Goal: Check status: Check status

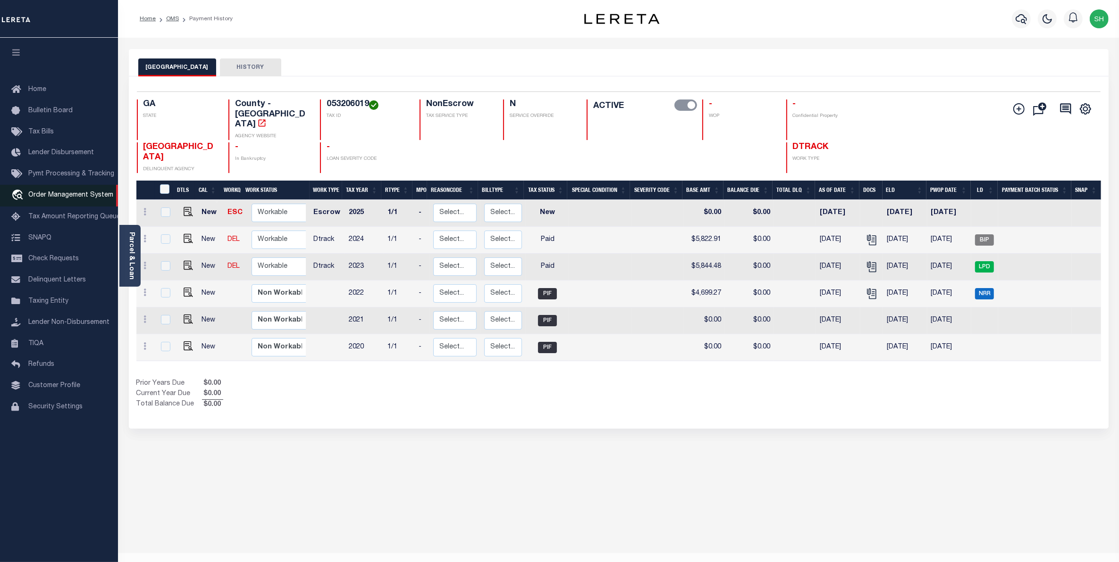
click at [72, 194] on span "Order Management System" at bounding box center [70, 195] width 85 height 7
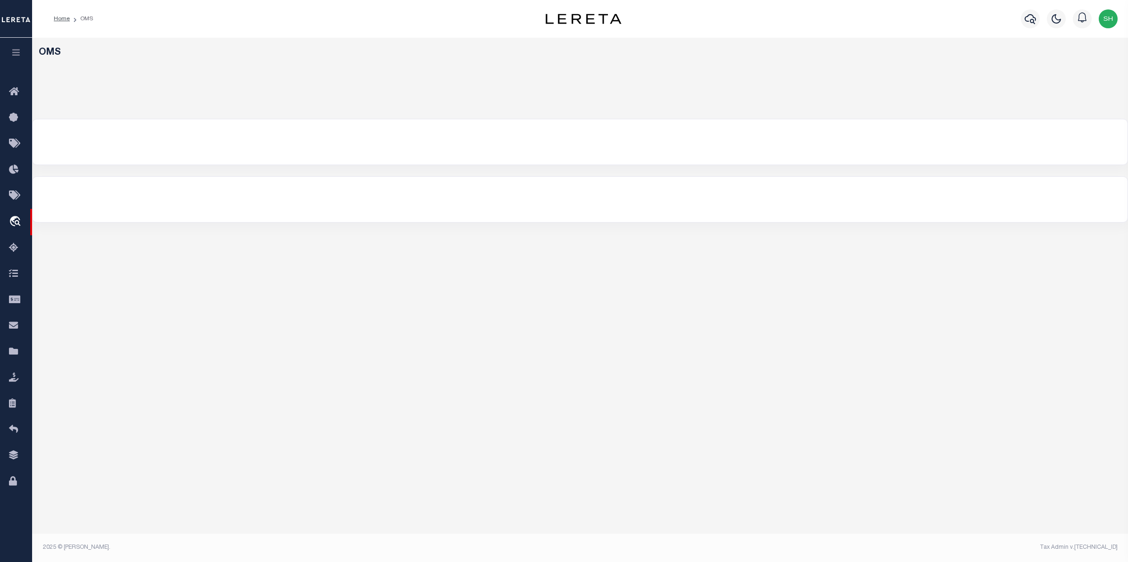
select select "200"
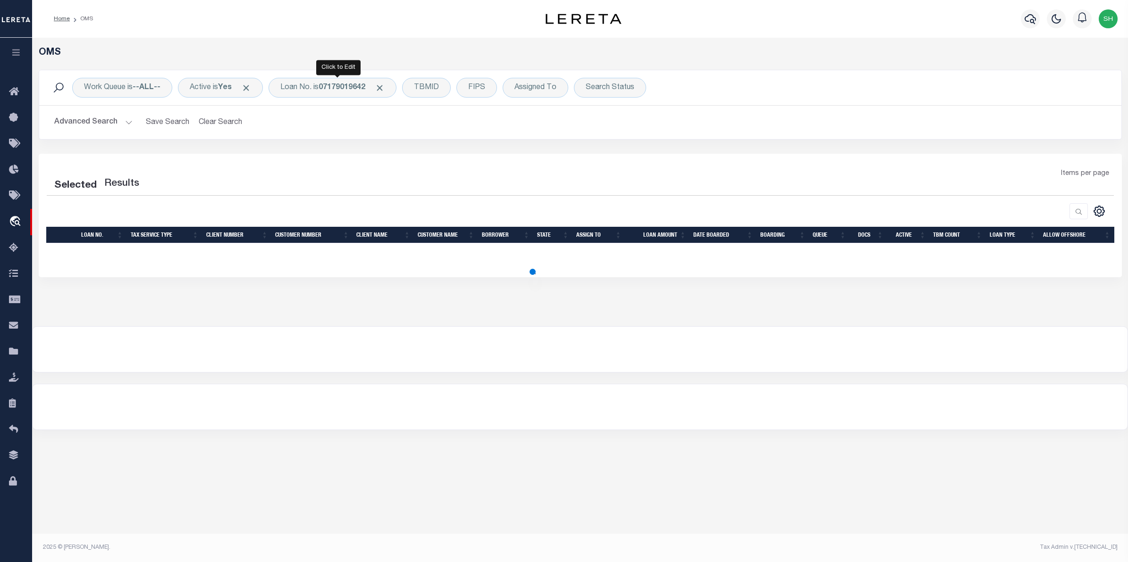
select select "200"
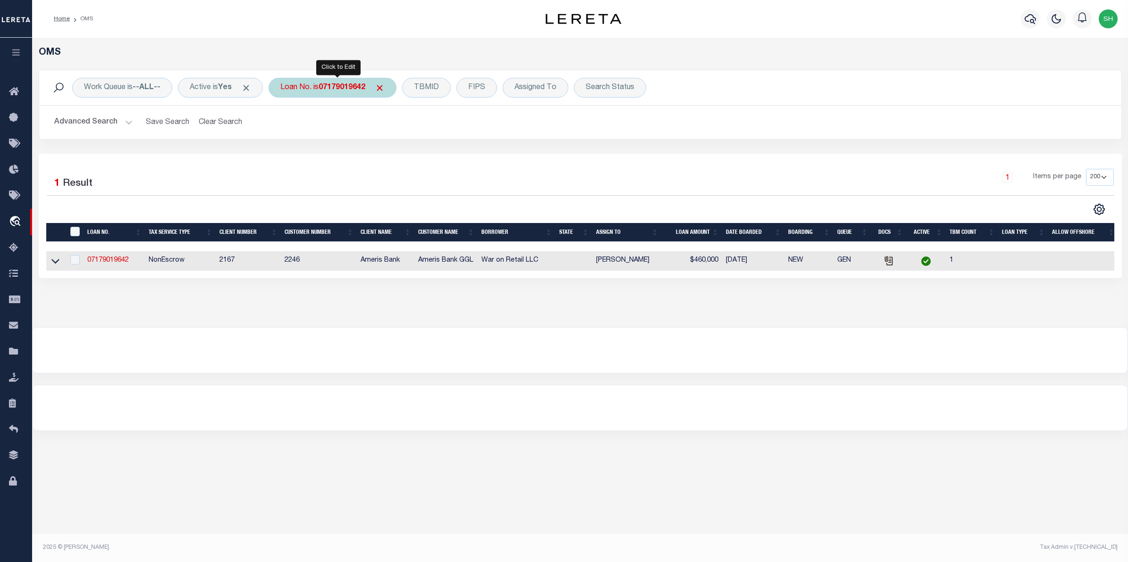
click at [295, 90] on div "Loan No. is 07179019642" at bounding box center [332, 88] width 128 height 20
type input "07179019638-00001"
click at [406, 154] on input "Apply" at bounding box center [406, 155] width 28 height 16
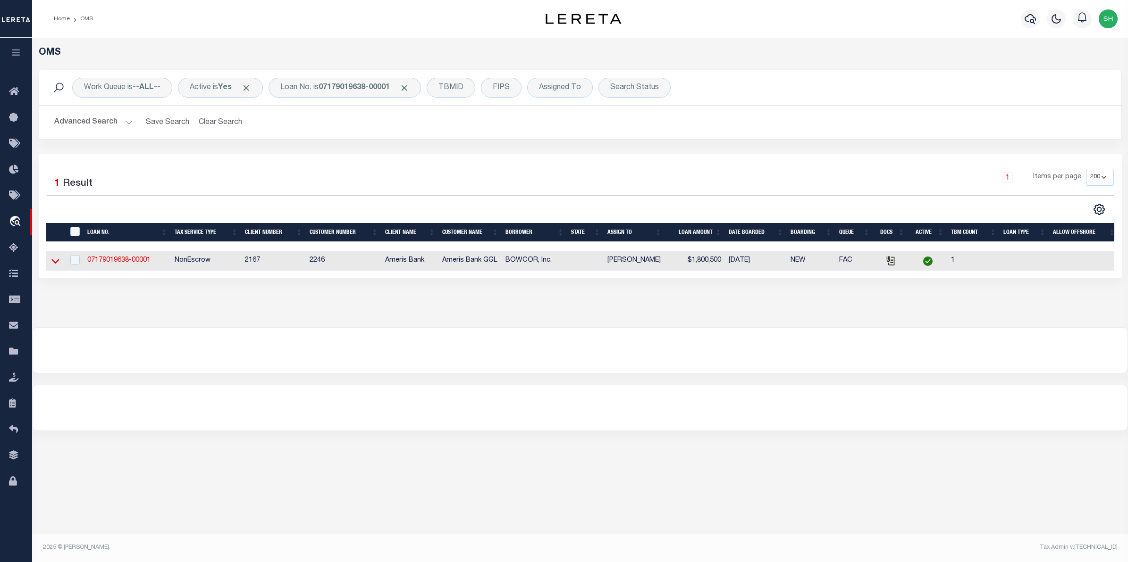
click at [54, 260] on icon at bounding box center [55, 261] width 8 height 10
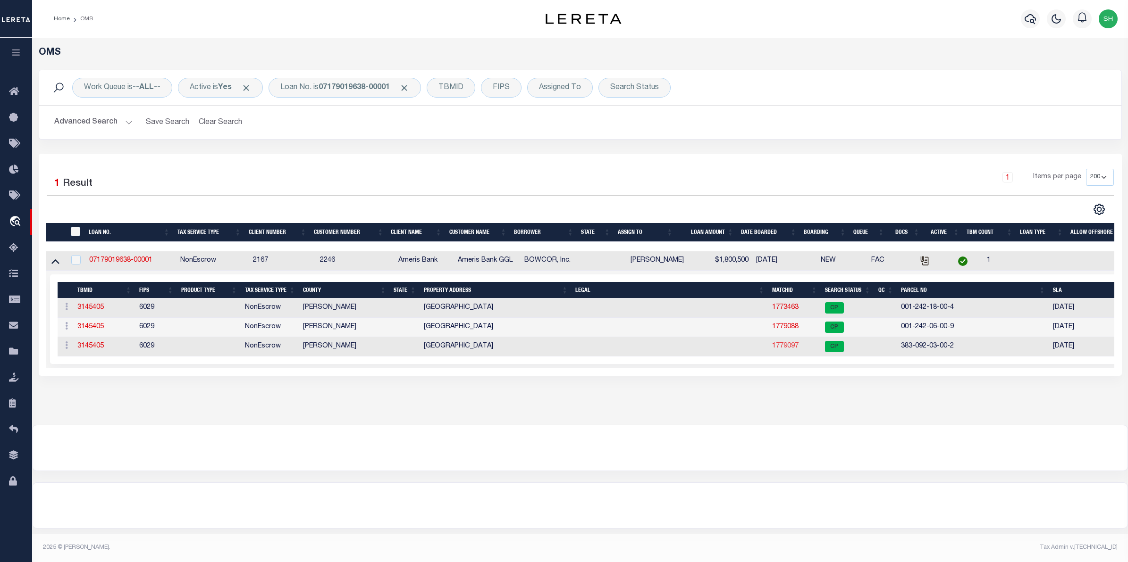
click at [779, 350] on link "1779097" at bounding box center [785, 346] width 26 height 7
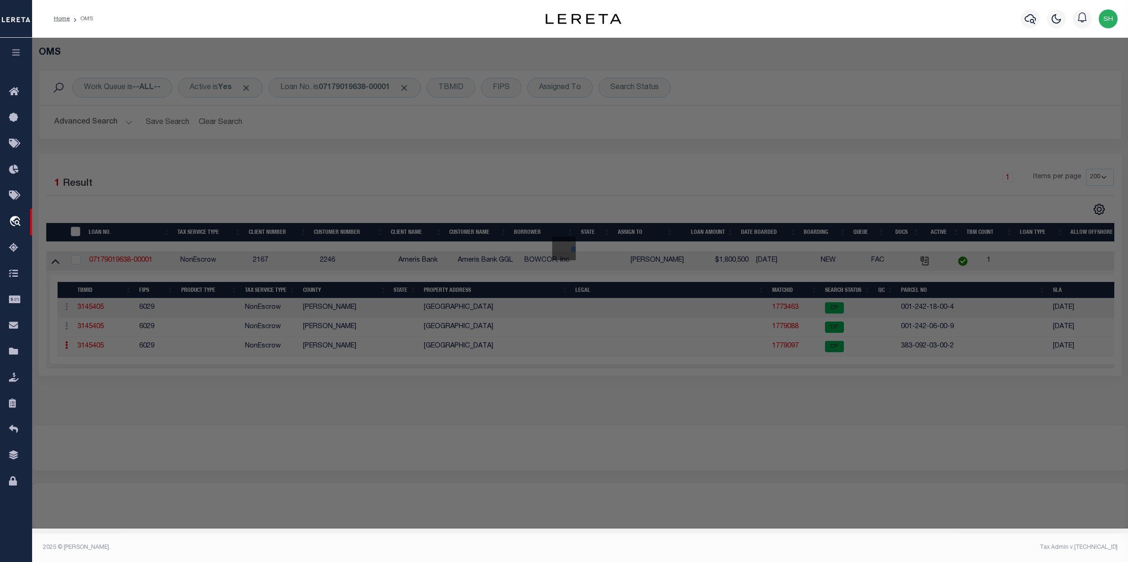
checkbox input "false"
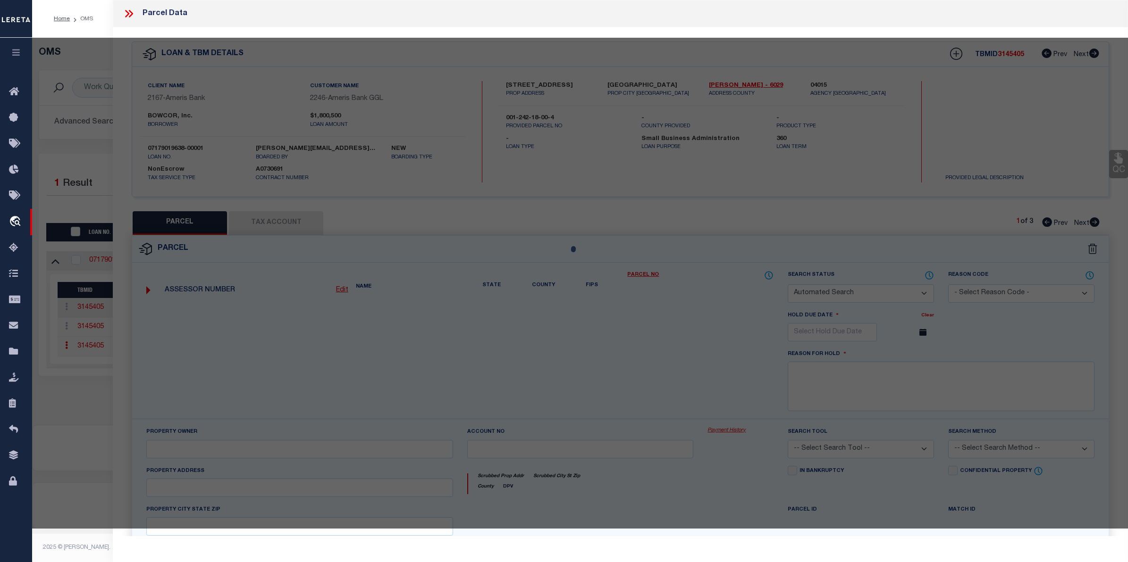
select select "CP"
select select
type input "2813 UNIVERSITY AV BAKERSFIELD"
checkbox input "false"
type input "Bakersfield CA 93301"
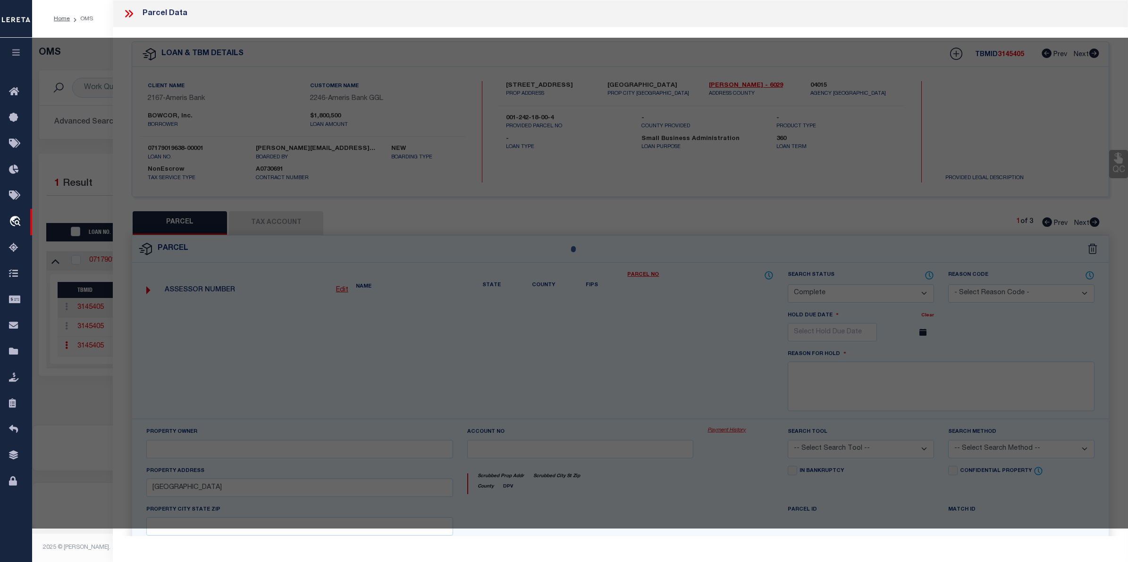
type textarea "TRACT 1831 8"
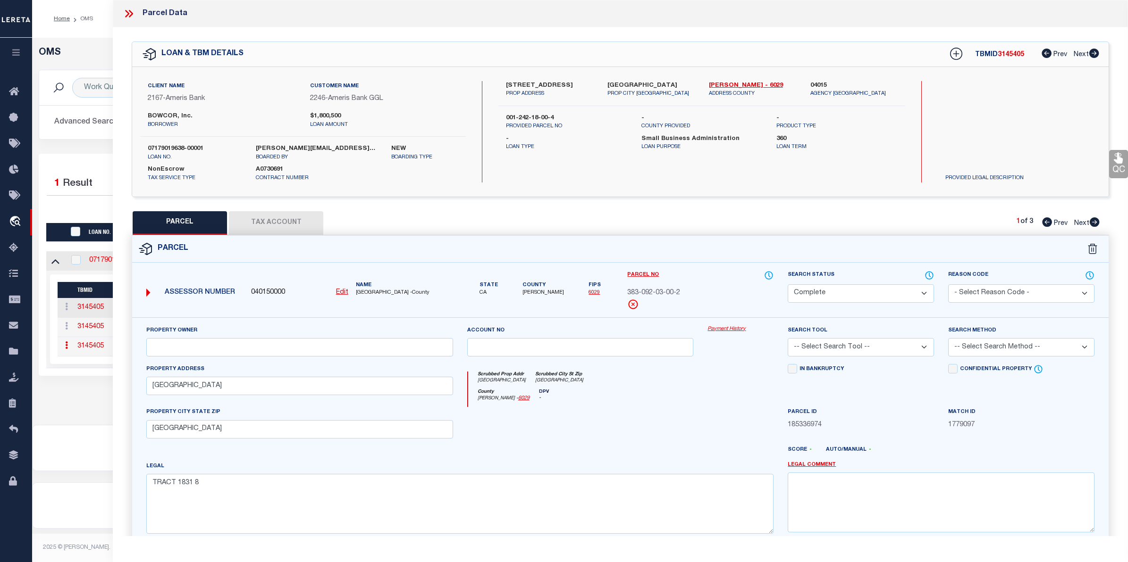
click at [709, 331] on link "Payment History" at bounding box center [740, 330] width 66 height 8
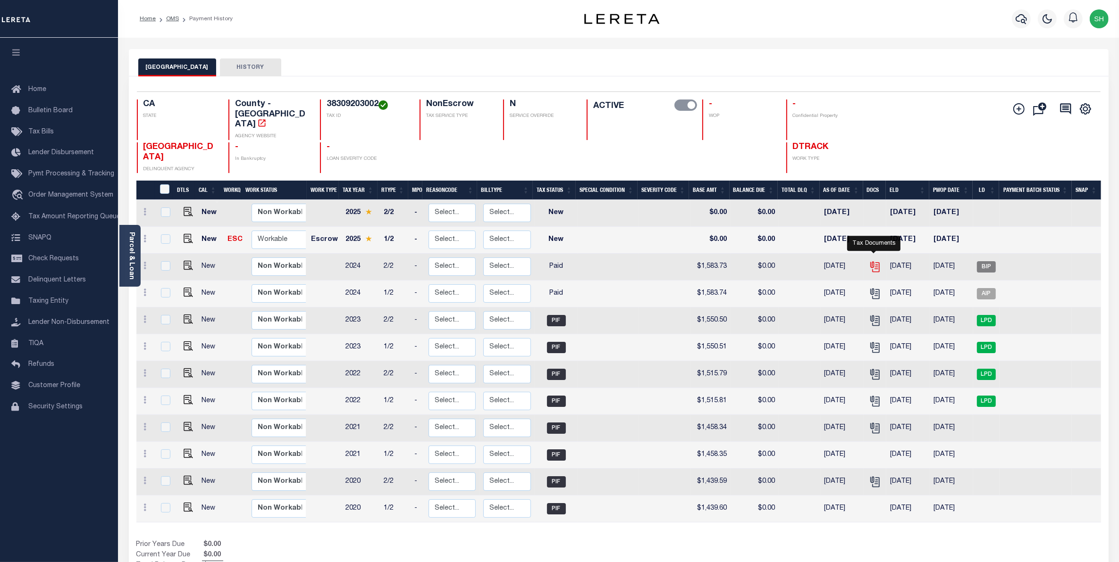
click at [876, 261] on icon "" at bounding box center [875, 267] width 12 height 12
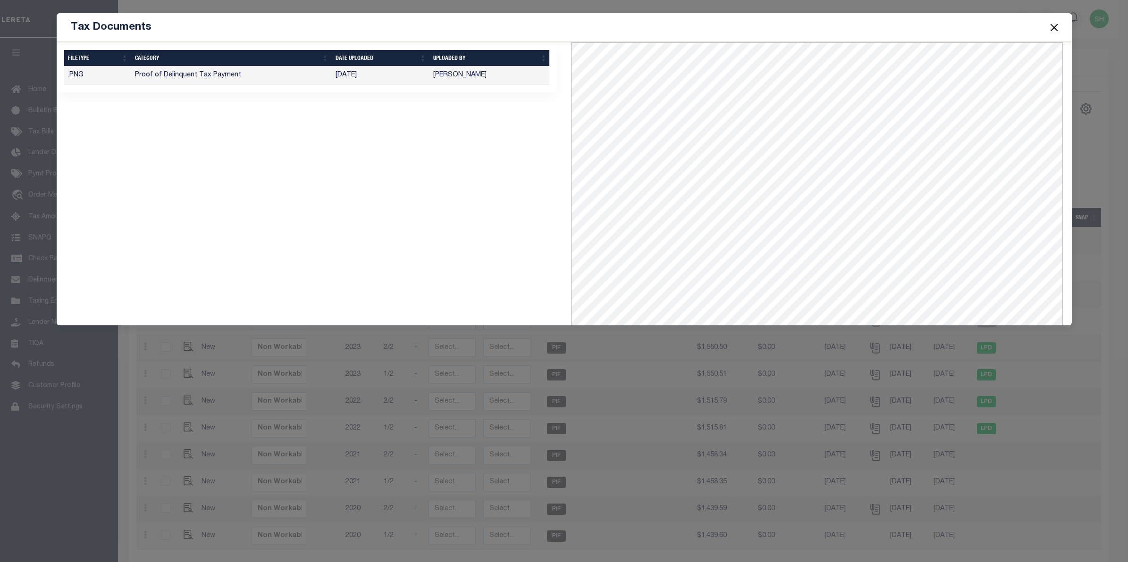
click at [1055, 26] on button "Close" at bounding box center [1054, 27] width 12 height 12
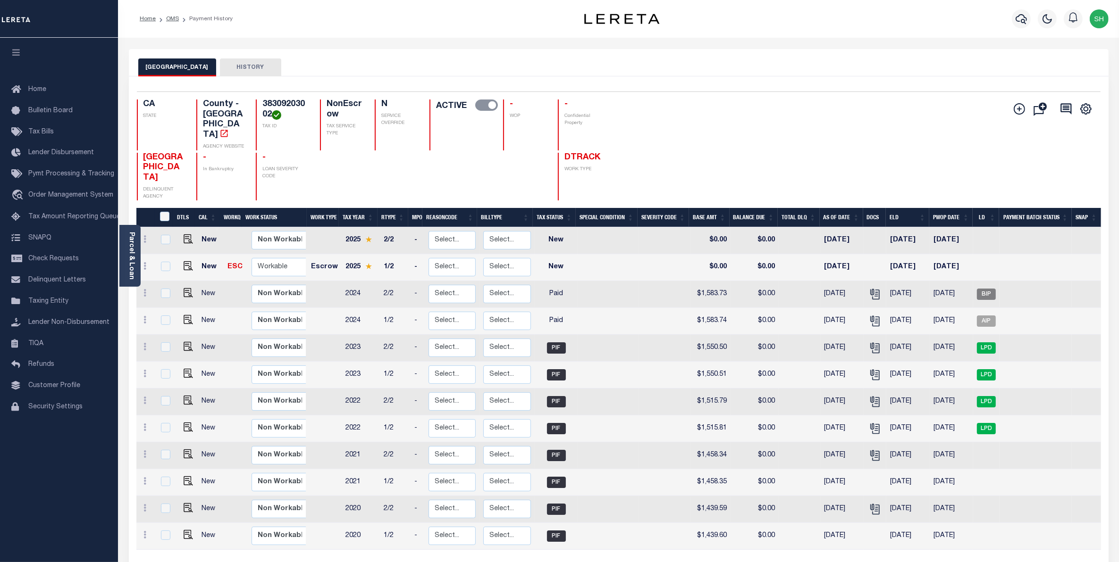
click at [551, 53] on div "KERN COUNTY HISTORY" at bounding box center [619, 62] width 980 height 27
